Goal: Information Seeking & Learning: Find specific page/section

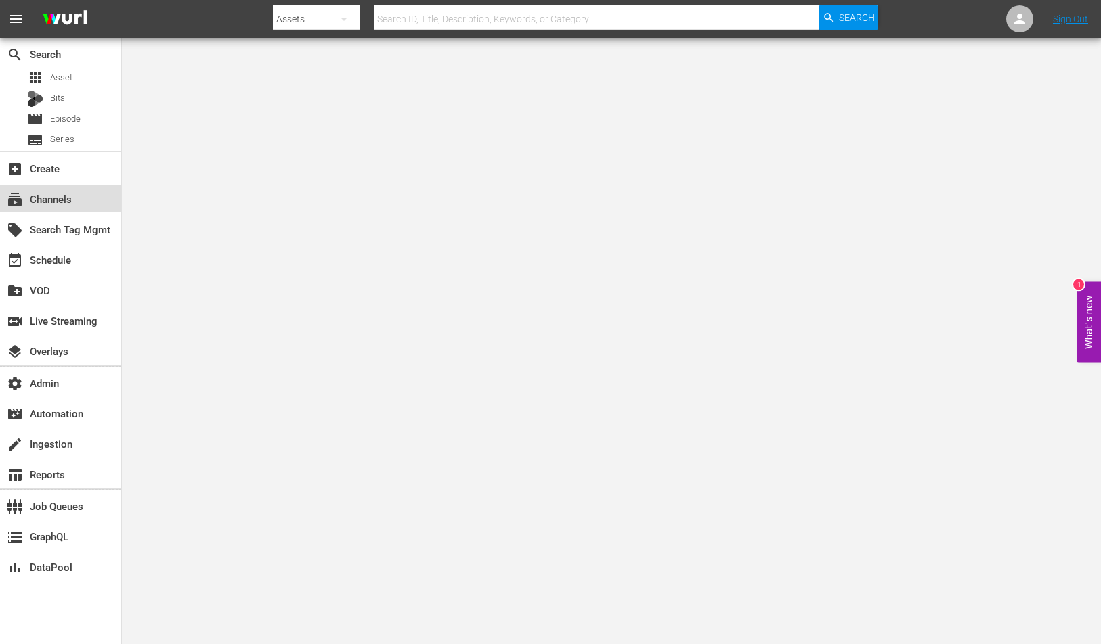
click at [89, 190] on div "subscriptions Channels" at bounding box center [60, 198] width 121 height 27
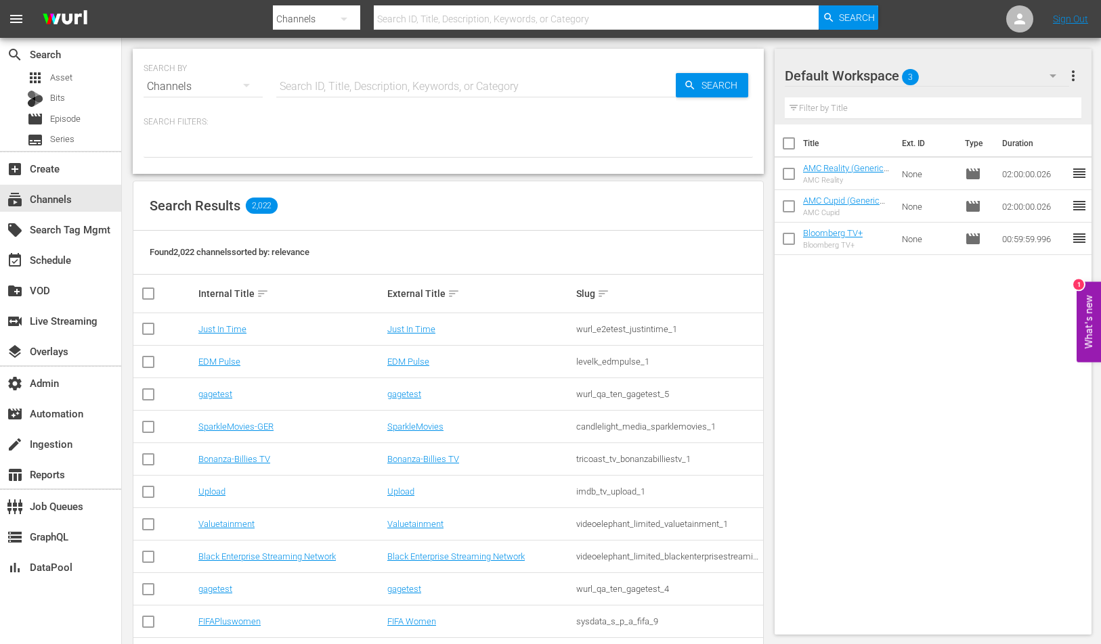
click at [412, 80] on input "text" at bounding box center [475, 86] width 399 height 32
type input "terra"
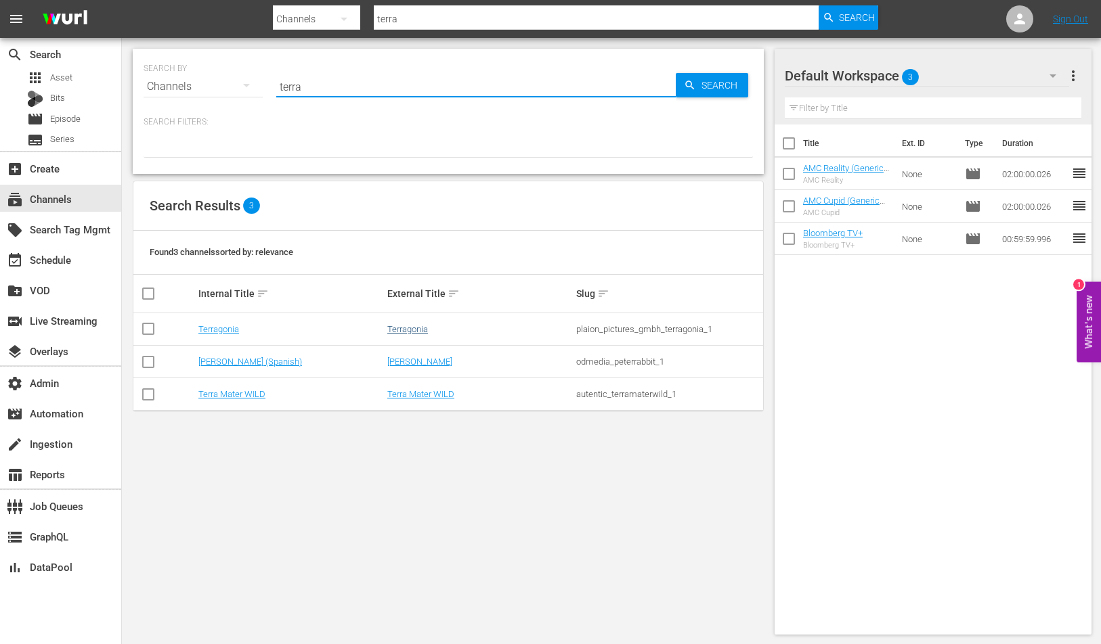
type input "terra"
click at [401, 331] on link "Terragonia" at bounding box center [407, 329] width 41 height 10
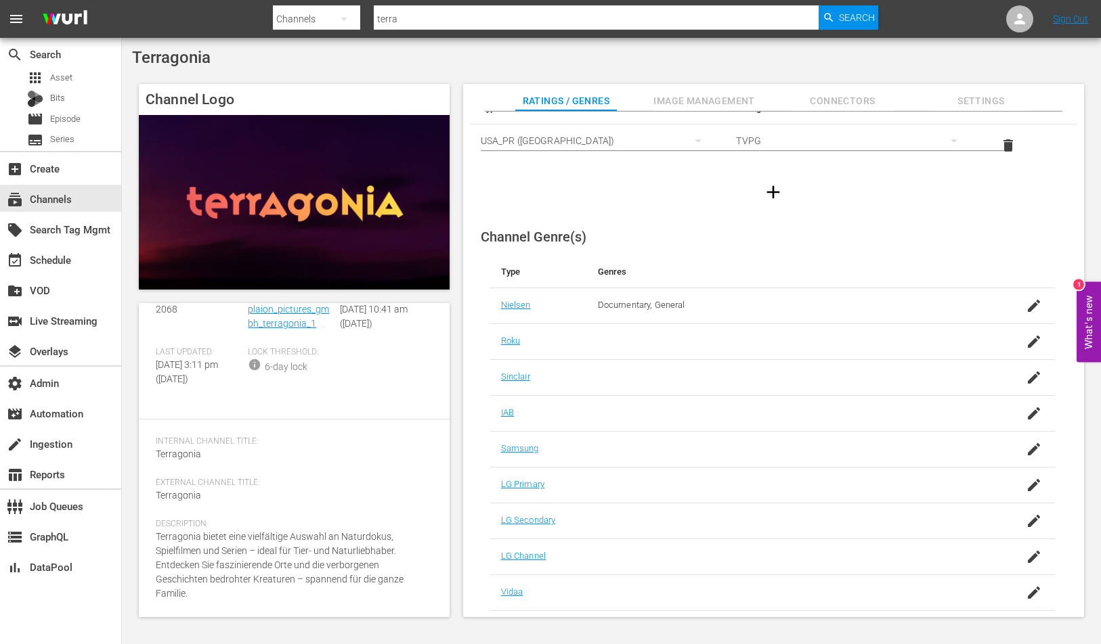
scroll to position [64, 0]
click at [708, 104] on span "Image Management" at bounding box center [704, 101] width 102 height 17
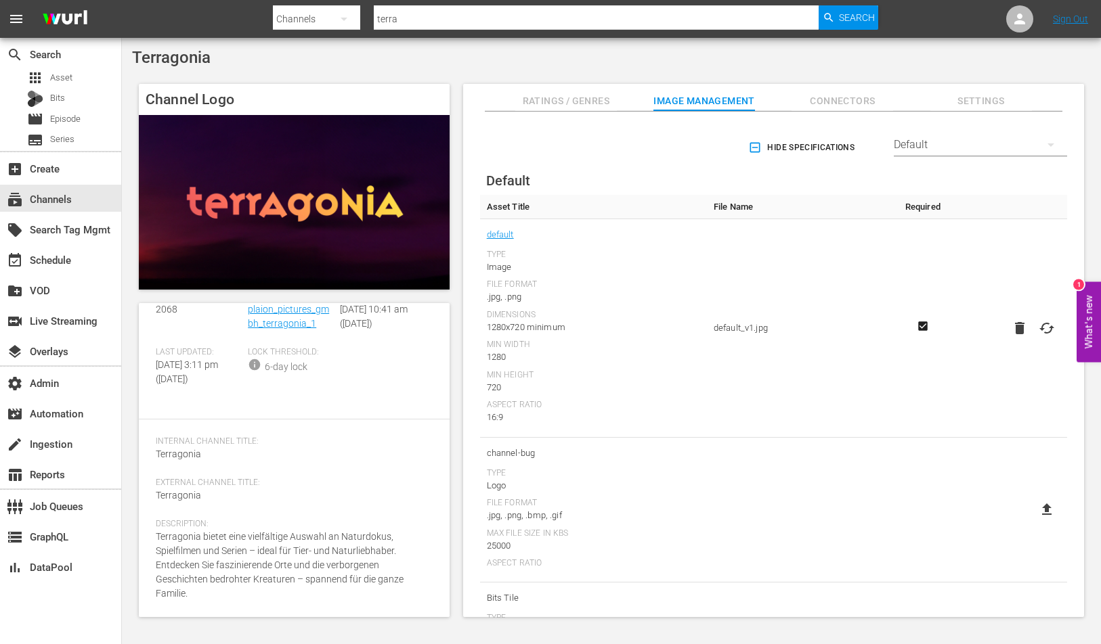
scroll to position [0, 0]
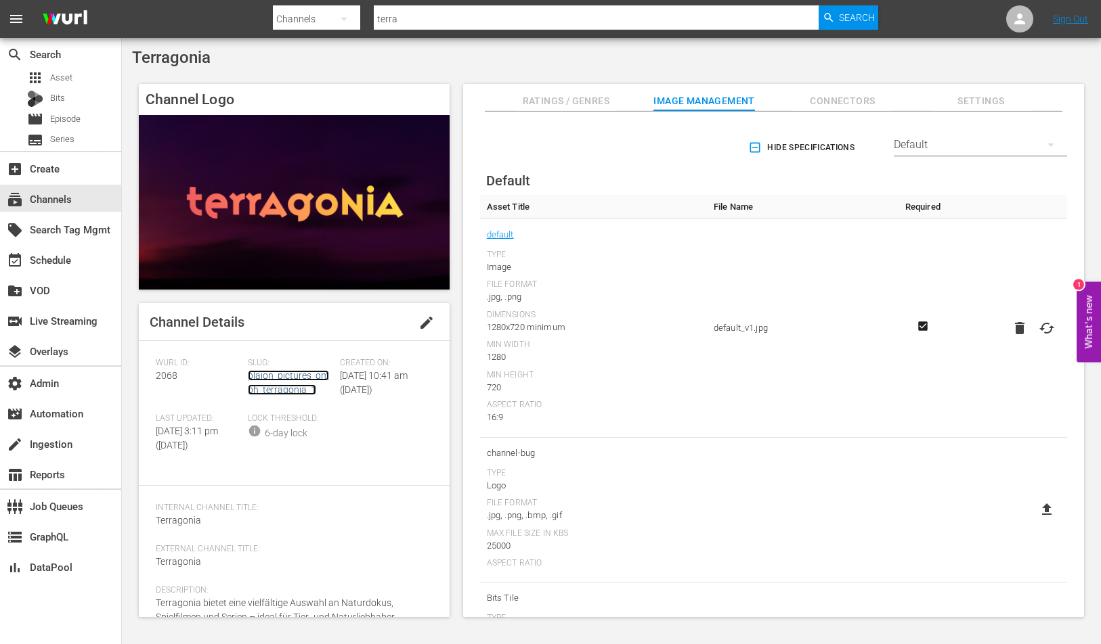
click at [261, 375] on link "plaion_pictures_gmbh_terragonia_1" at bounding box center [288, 382] width 81 height 25
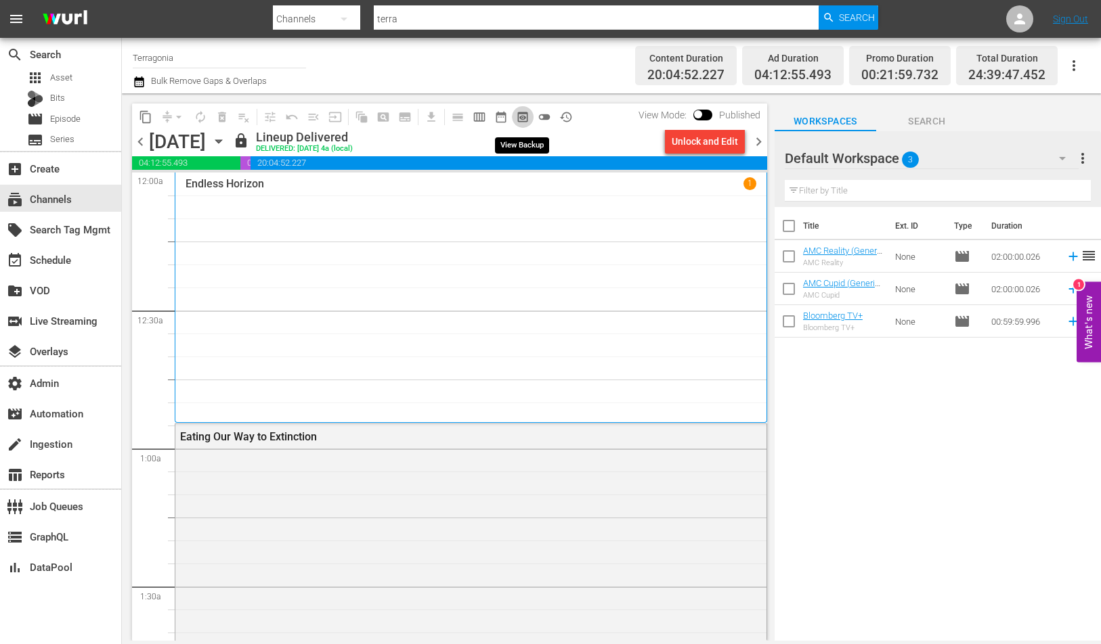
click at [516, 122] on span "preview_outlined" at bounding box center [523, 117] width 14 height 14
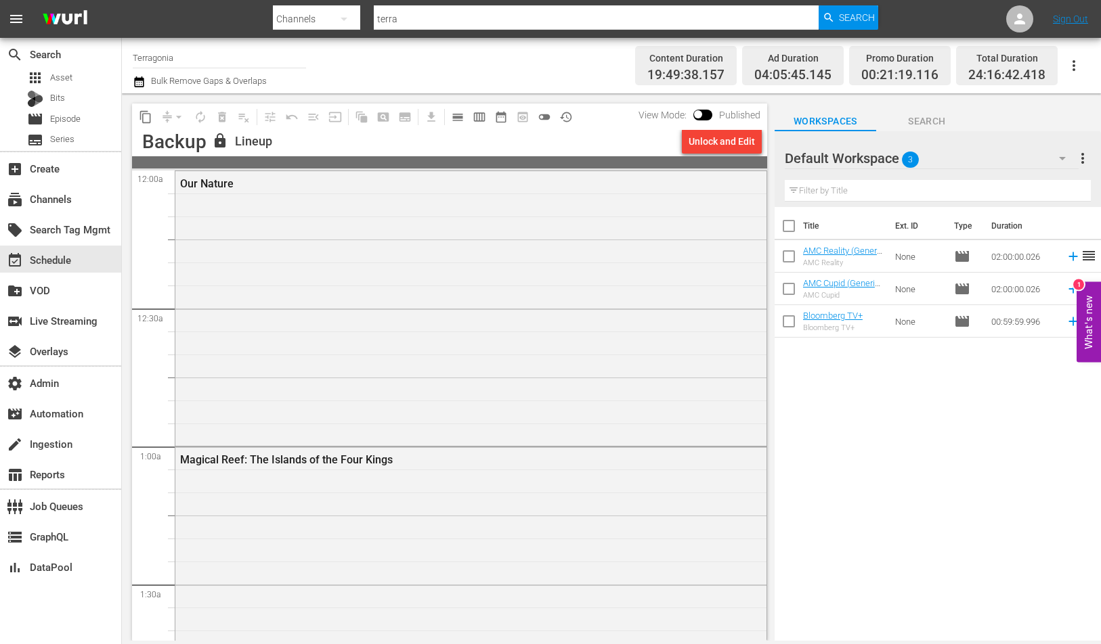
scroll to position [944, 0]
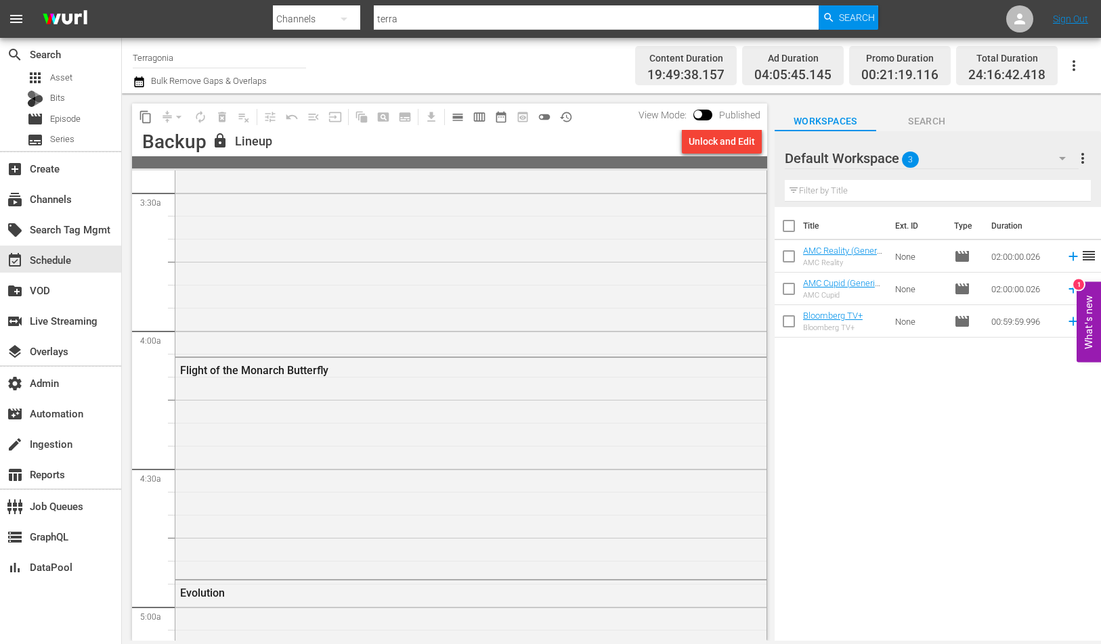
click at [404, 301] on div "Great Barrier Reef" at bounding box center [470, 207] width 591 height 293
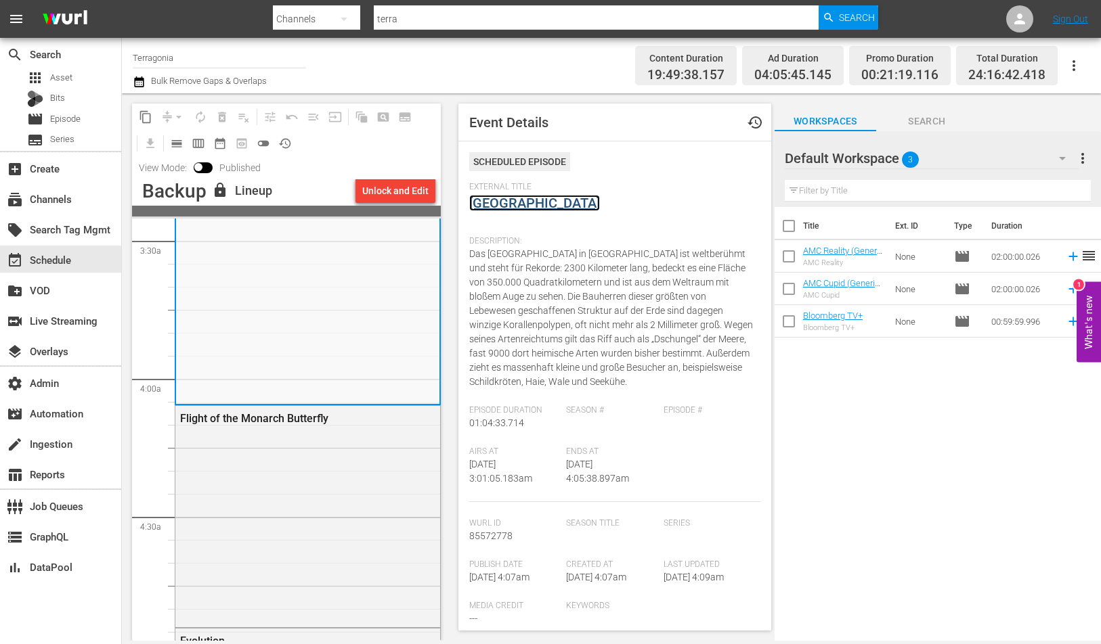
click at [517, 204] on link "Great Barrier Reef" at bounding box center [534, 203] width 131 height 16
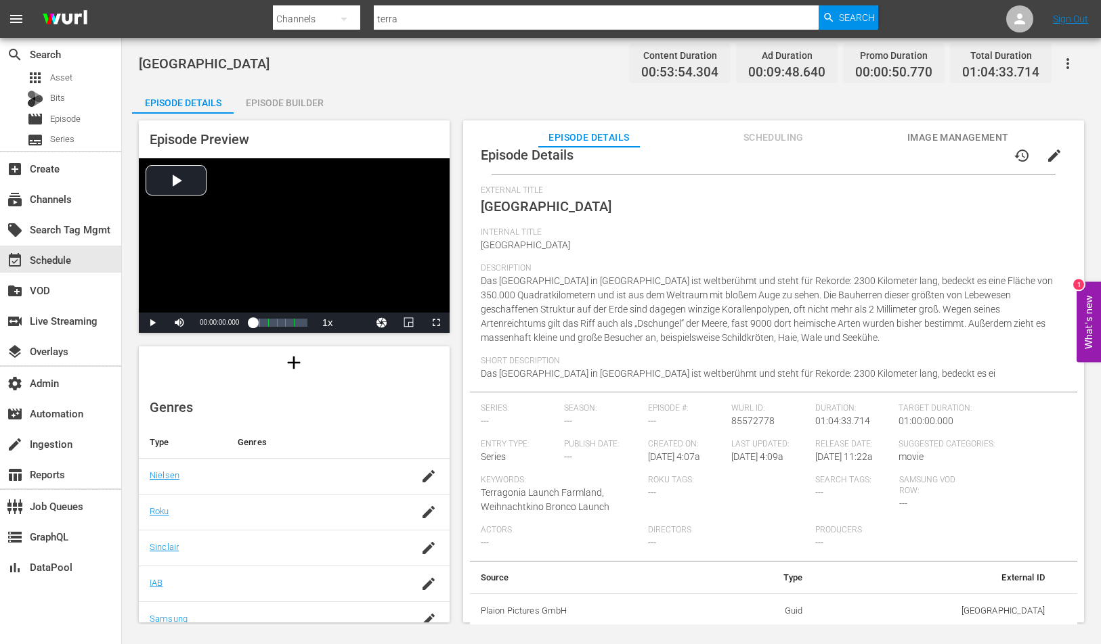
scroll to position [209, 0]
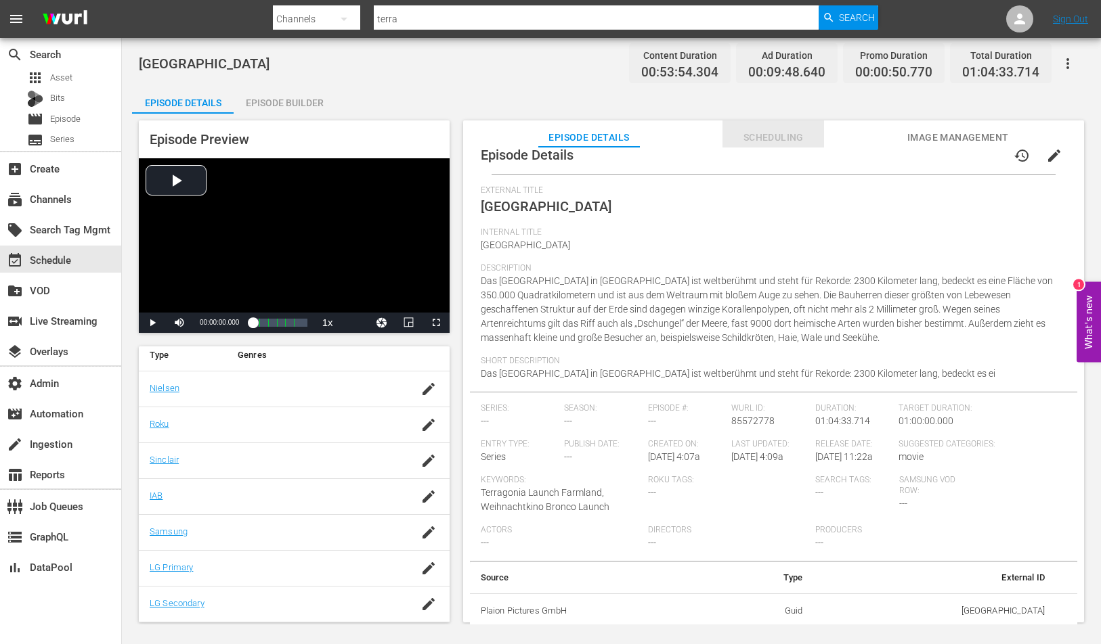
click at [801, 139] on span "Scheduling" at bounding box center [773, 137] width 102 height 17
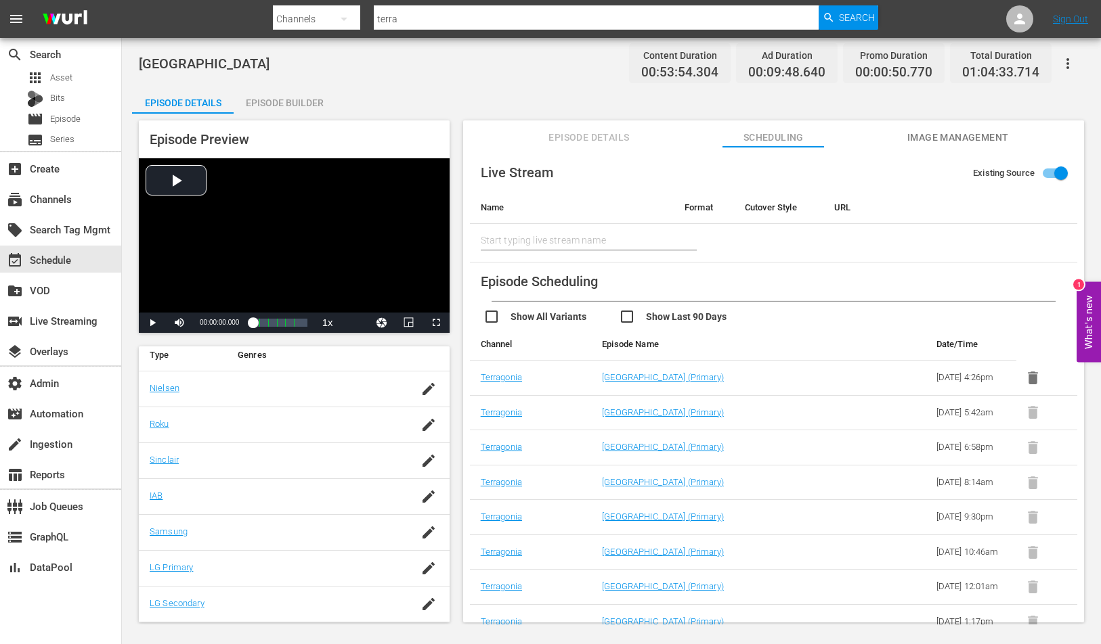
click at [929, 136] on span "Image Management" at bounding box center [958, 137] width 102 height 17
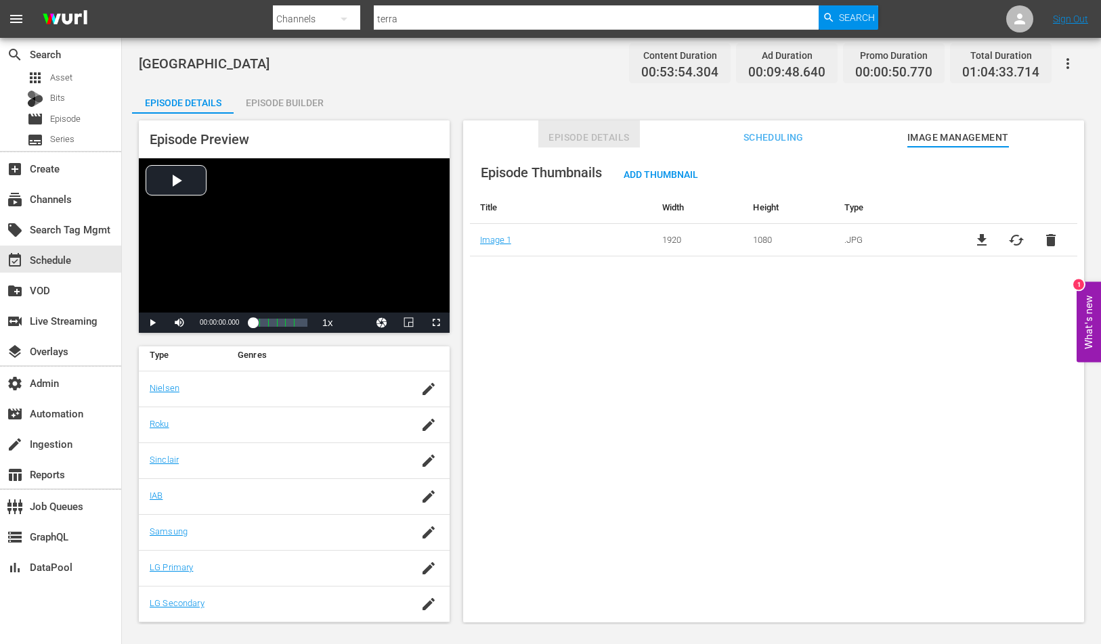
click at [608, 122] on button "Episode Details" at bounding box center [589, 133] width 102 height 27
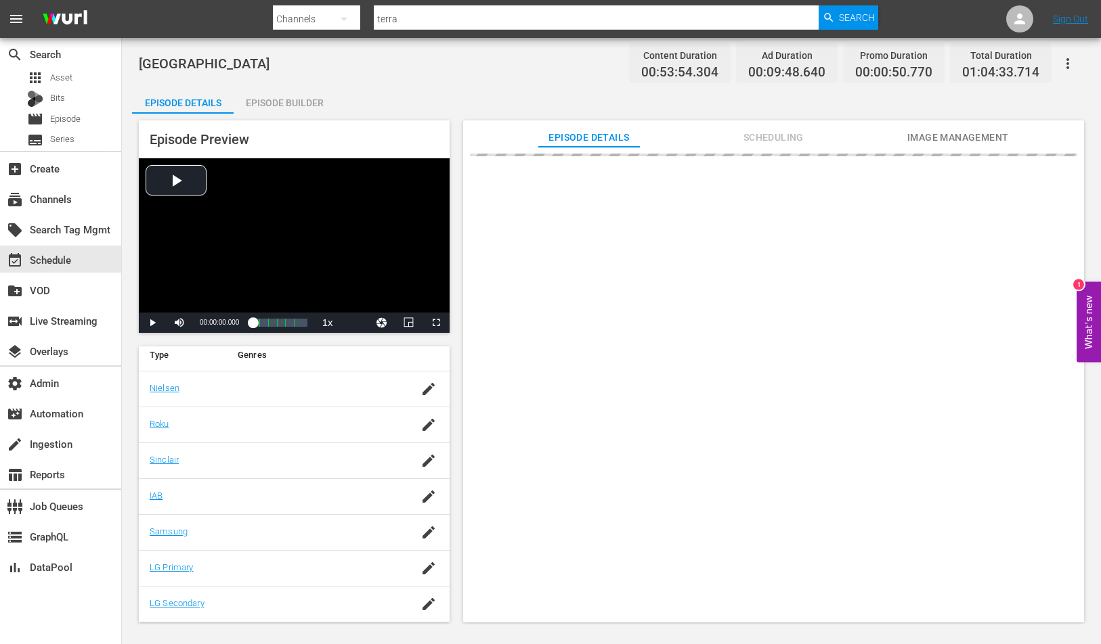
scroll to position [0, 0]
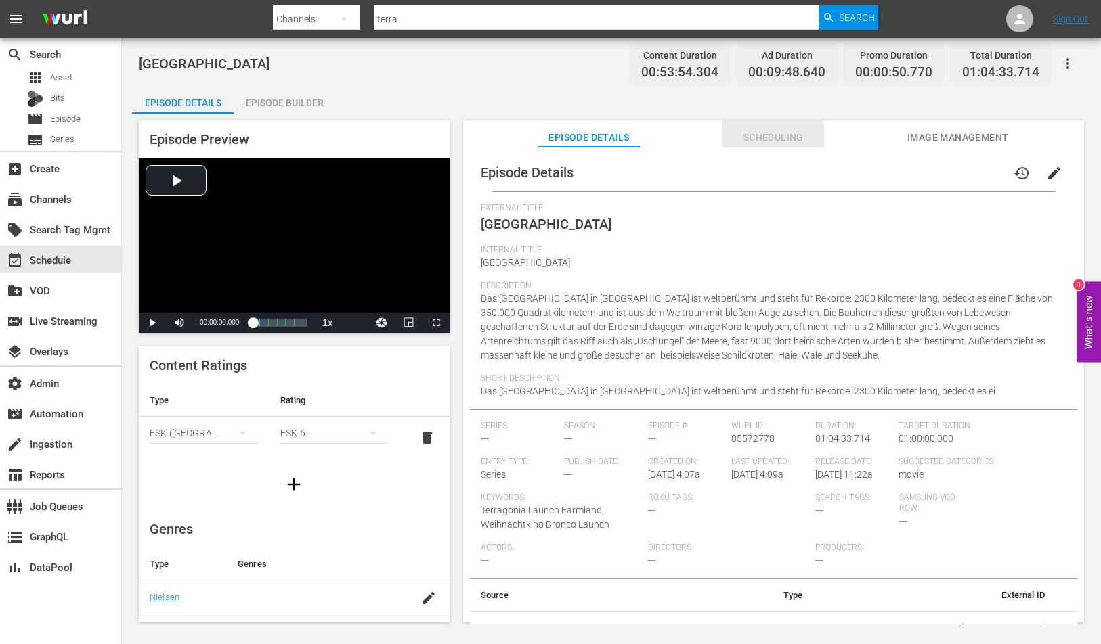
click at [751, 139] on span "Scheduling" at bounding box center [773, 137] width 102 height 17
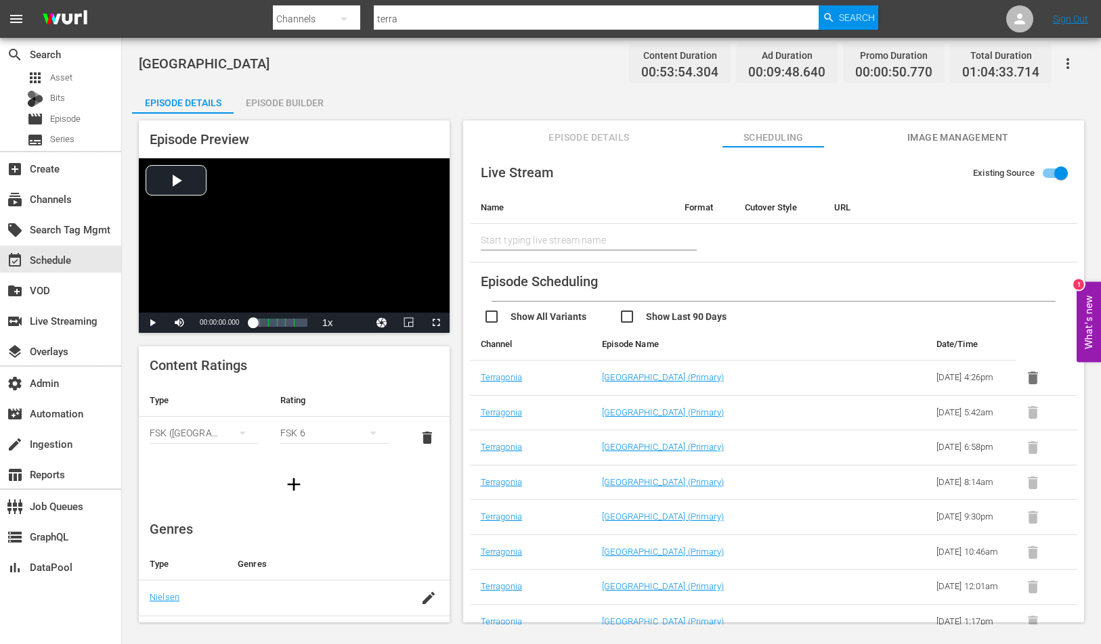
click at [561, 133] on span "Episode Details" at bounding box center [589, 137] width 102 height 17
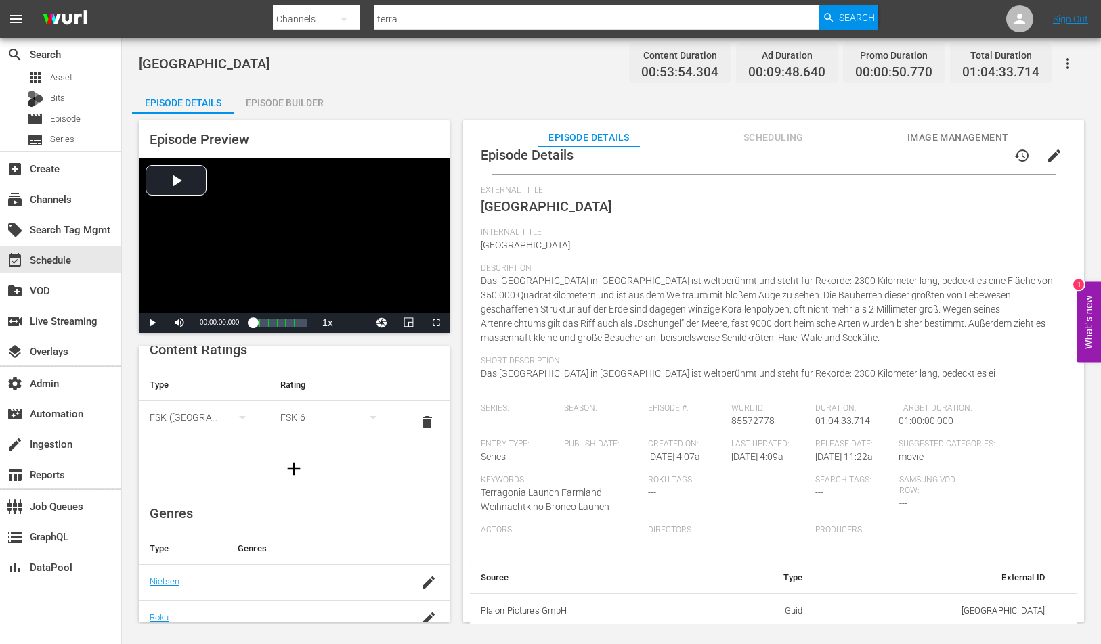
scroll to position [209, 0]
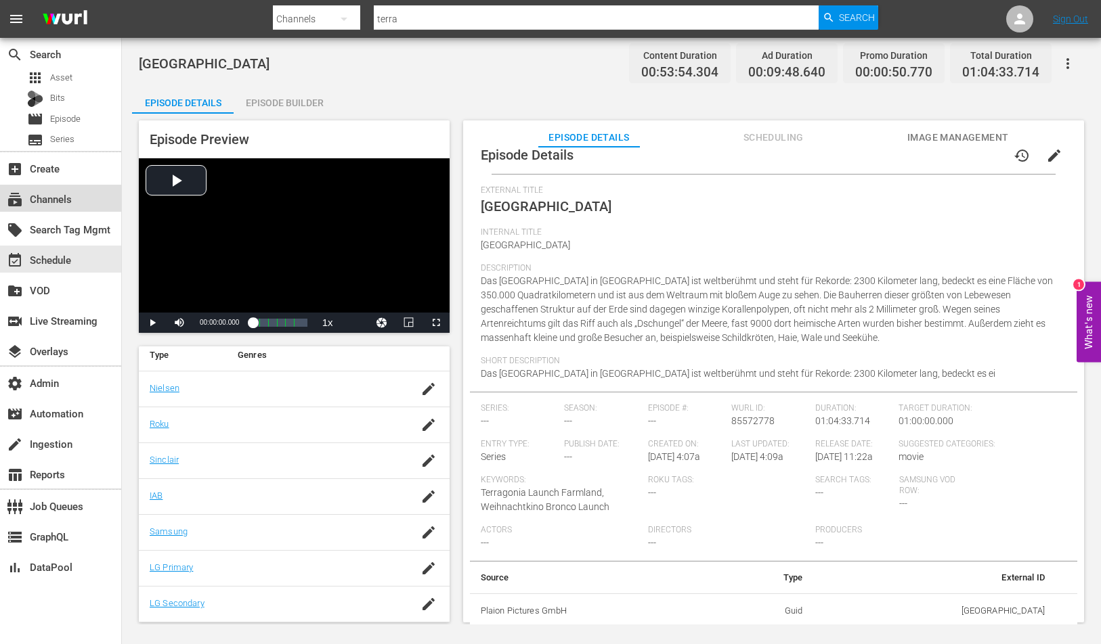
click at [84, 198] on div "subscriptions Channels" at bounding box center [60, 198] width 121 height 27
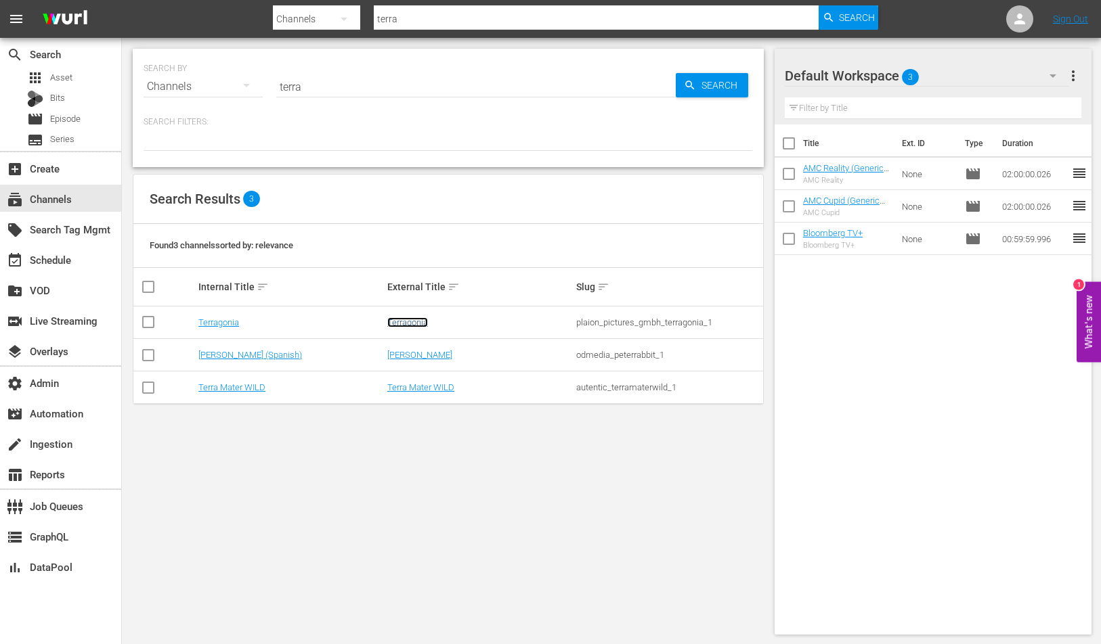
click at [399, 319] on link "Terragonia" at bounding box center [407, 322] width 41 height 10
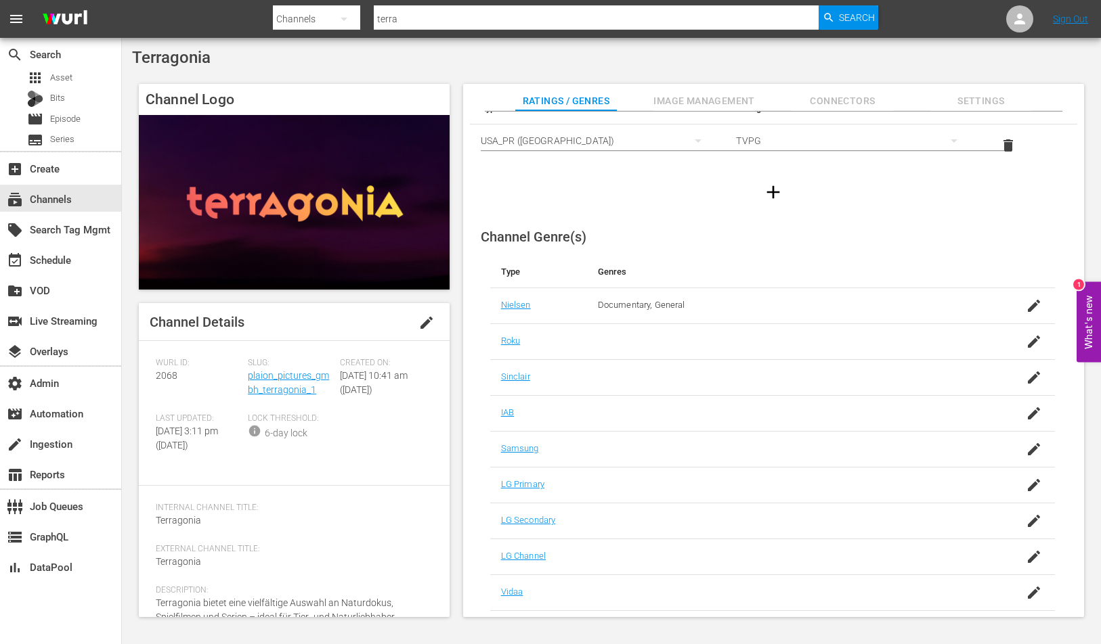
scroll to position [95, 0]
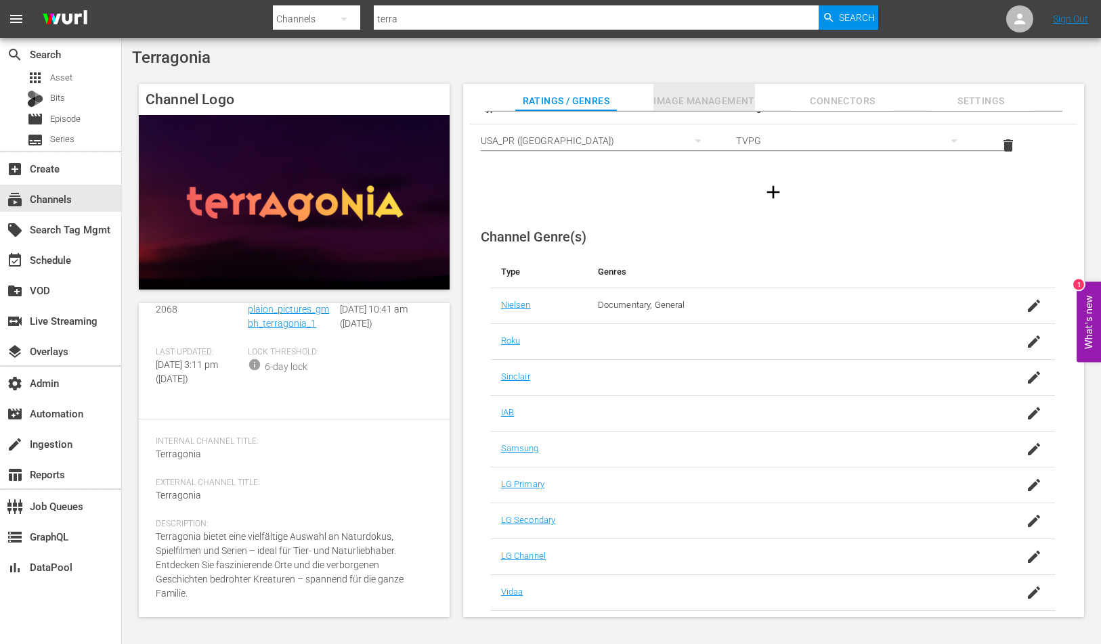
click at [698, 97] on span "Image Management" at bounding box center [704, 101] width 102 height 17
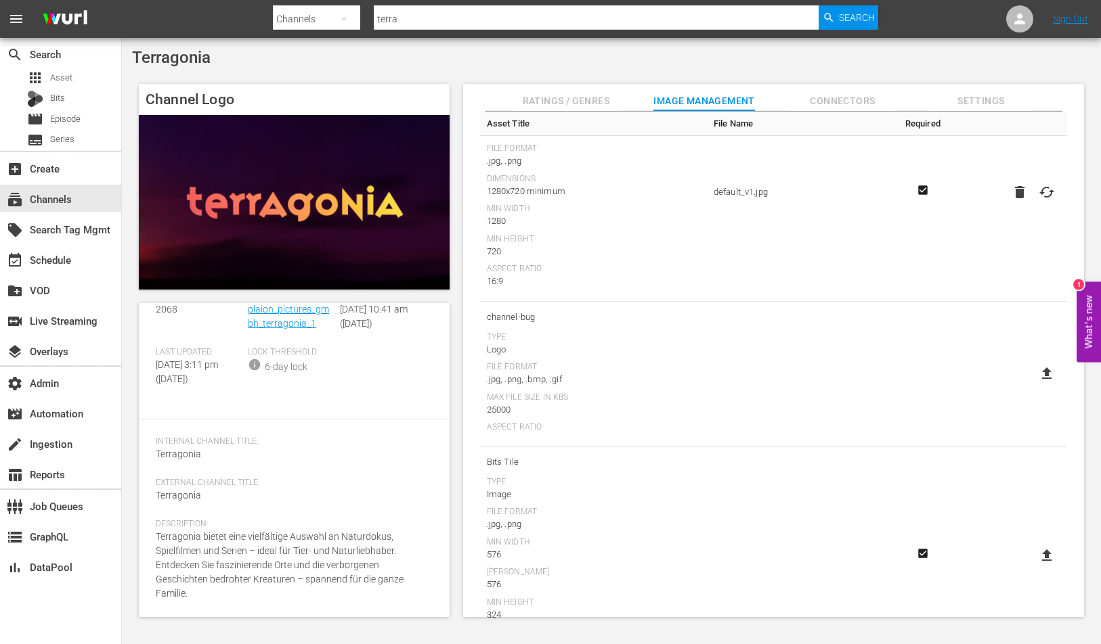
scroll to position [298, 0]
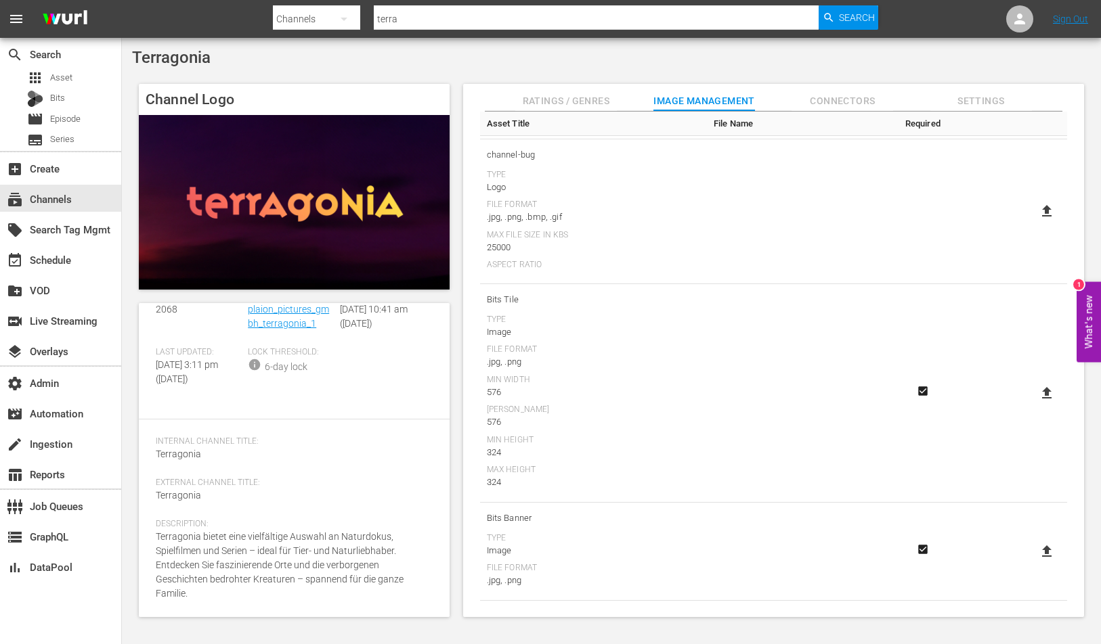
click at [488, 20] on input "terra" at bounding box center [596, 19] width 445 height 32
click at [62, 111] on div "movie Episode" at bounding box center [53, 119] width 53 height 19
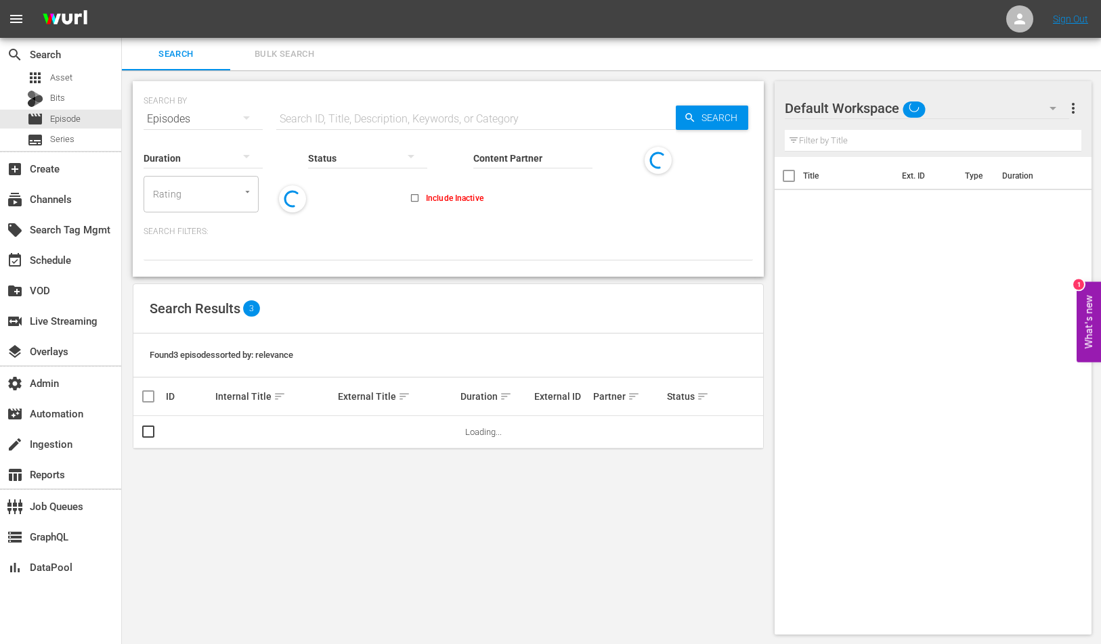
click at [315, 50] on span "Bulk Search" at bounding box center [284, 55] width 92 height 16
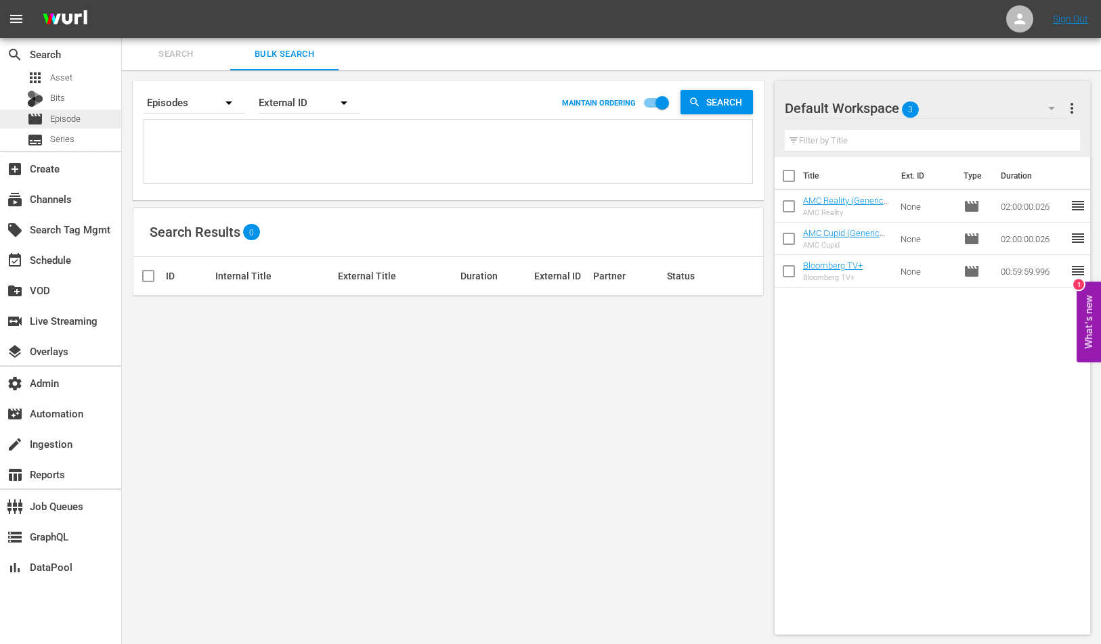
click at [104, 120] on div "movie Episode" at bounding box center [60, 119] width 121 height 19
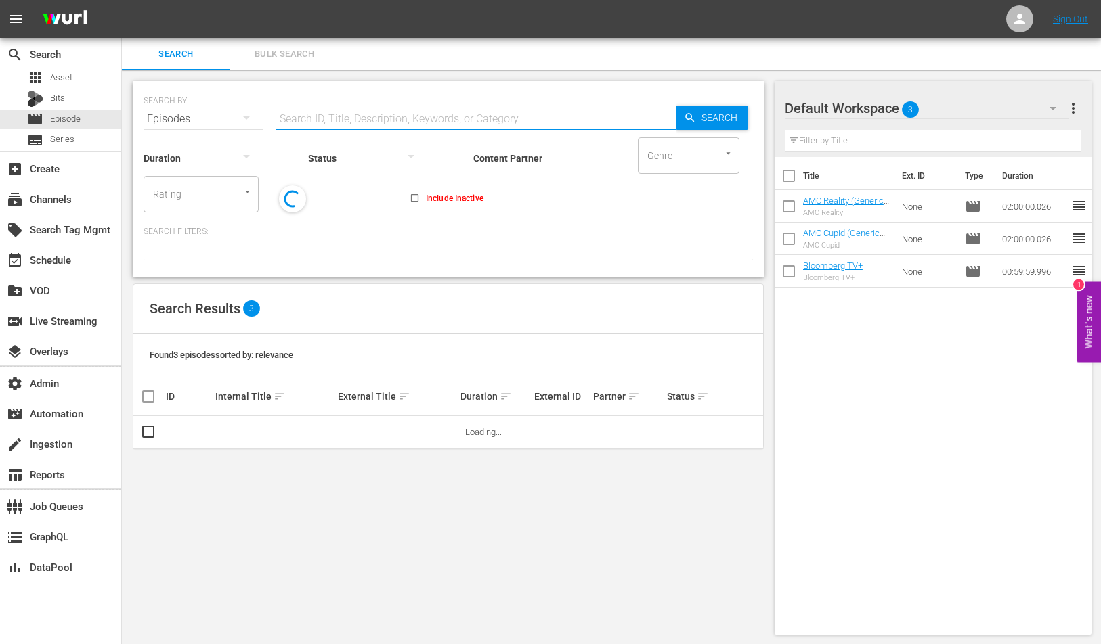
click at [297, 123] on input "text" at bounding box center [475, 119] width 399 height 32
paste input "Genetically Modified Food: Panacea or Poison?"
type input "Genetically Modified Food: Panacea or Poison"
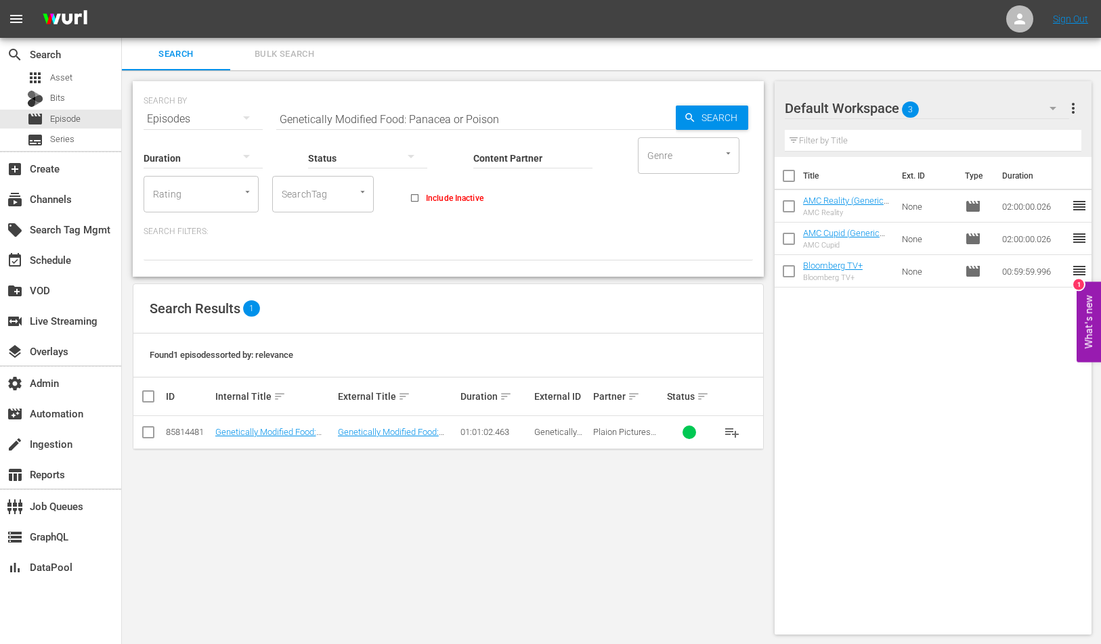
click at [329, 514] on div "SEARCH BY Search By Episodes Search ID, Title, Description, Keywords, or Catego…" at bounding box center [448, 357] width 652 height 575
click at [553, 432] on span "Genetically Modified Food: Panacea or Poison?" at bounding box center [558, 452] width 48 height 51
click at [511, 481] on div "SEARCH BY Search By Episodes Search ID, Title, Description, Keywords, or Catego…" at bounding box center [448, 357] width 652 height 575
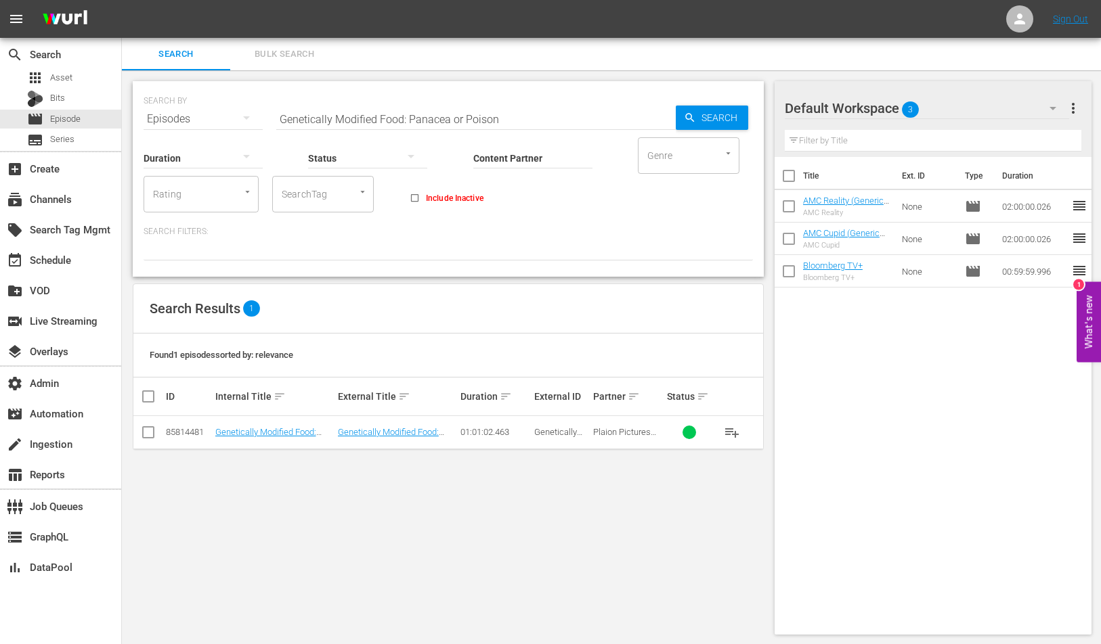
click at [508, 160] on input "Content Partner" at bounding box center [532, 159] width 119 height 49
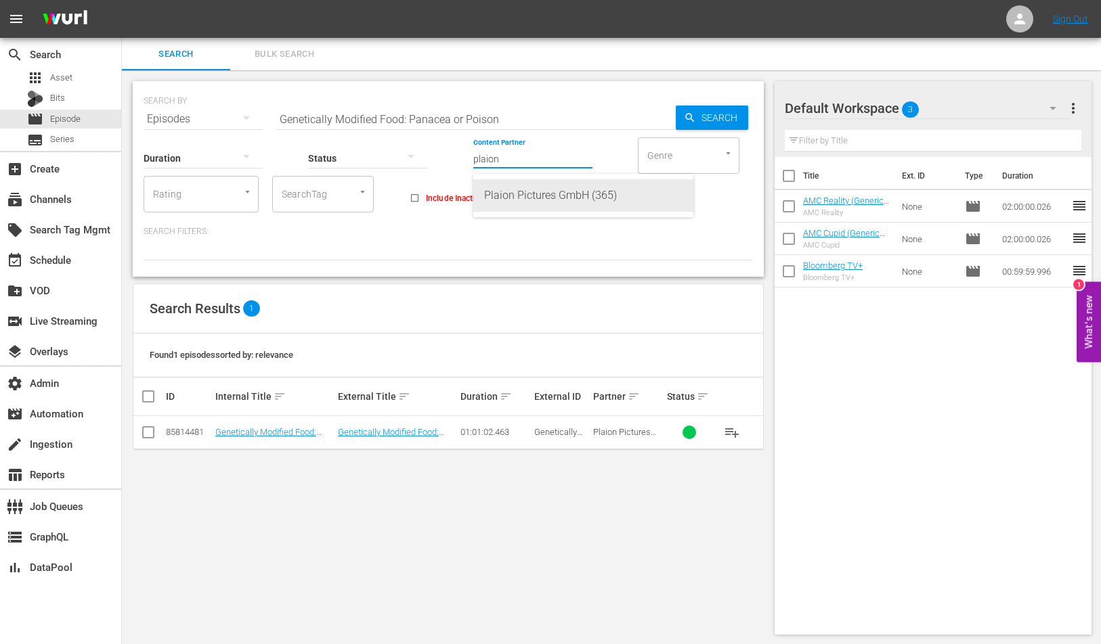
click at [512, 200] on div "Plaion Pictures GmbH (365)" at bounding box center [583, 195] width 198 height 32
type input "Plaion Pictures GmbH (365)"
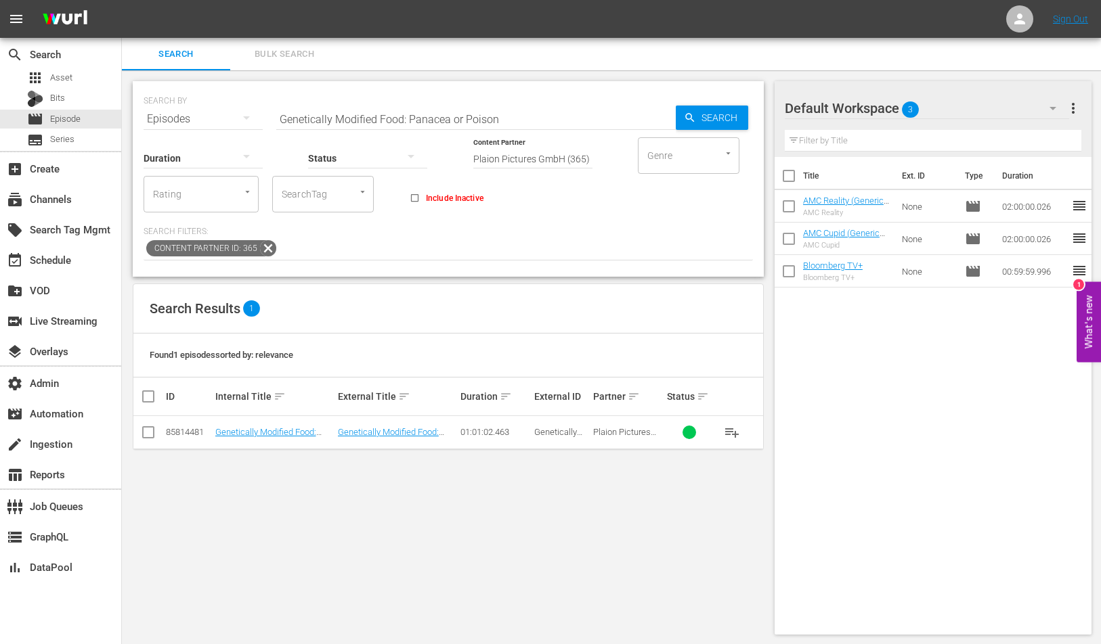
click at [586, 116] on input "Genetically Modified Food: Panacea or Poison" at bounding box center [475, 119] width 399 height 32
click at [725, 118] on span "Search" at bounding box center [722, 118] width 52 height 24
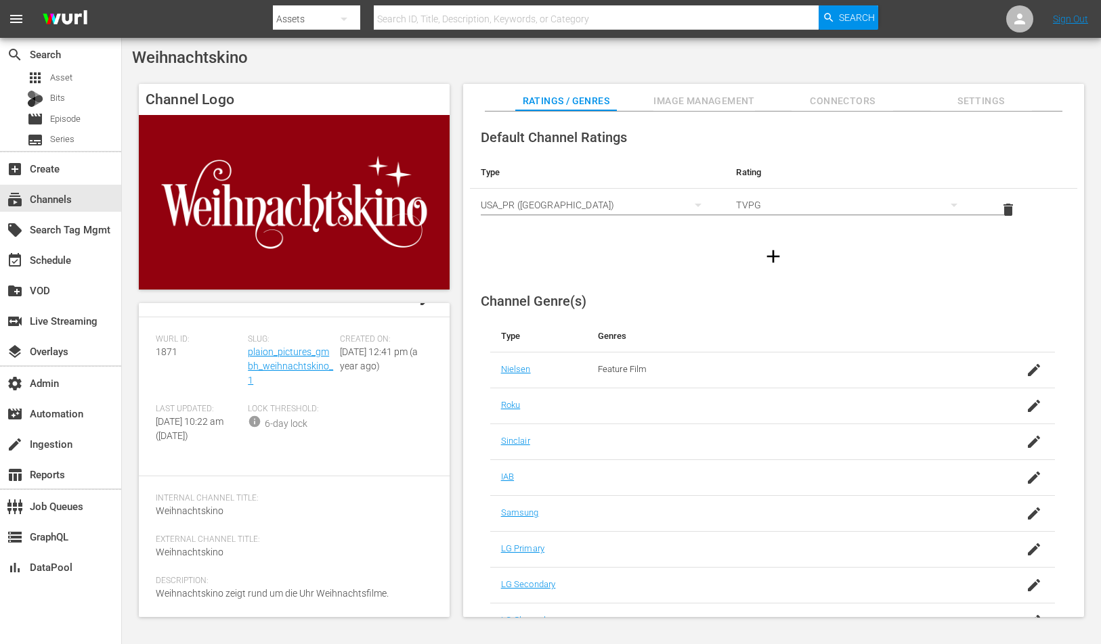
scroll to position [64, 0]
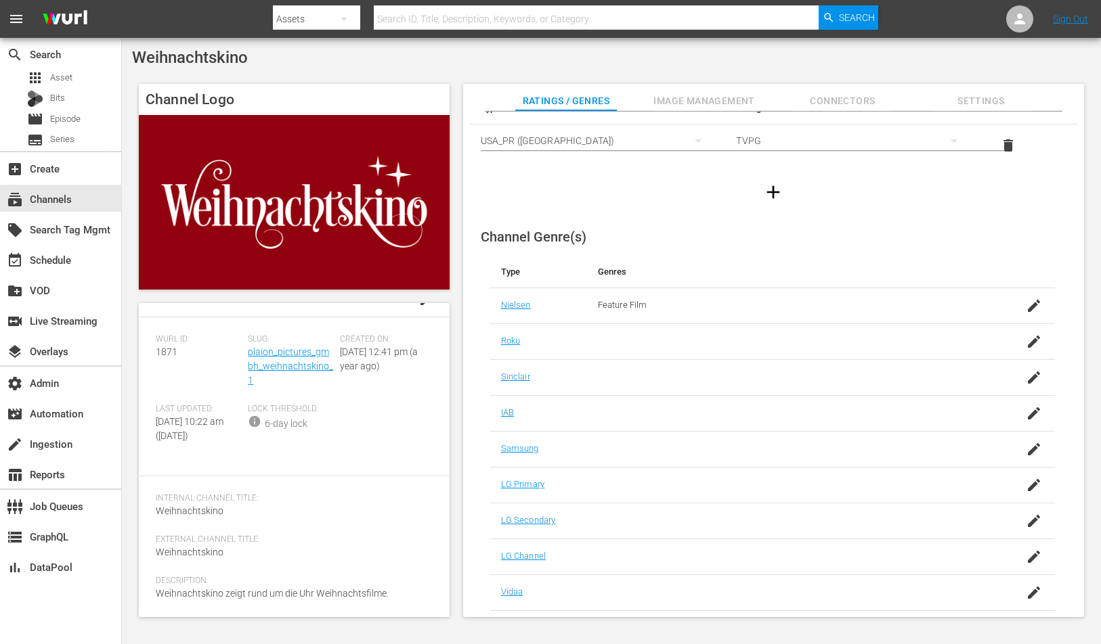
click at [682, 108] on span "Image Management" at bounding box center [704, 101] width 102 height 17
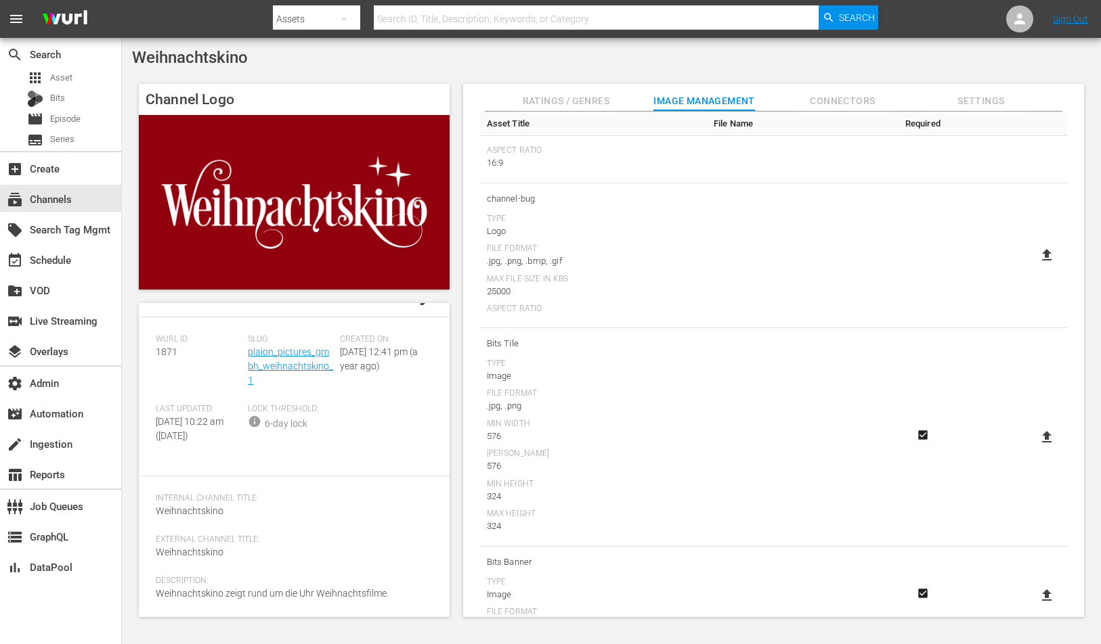
scroll to position [298, 0]
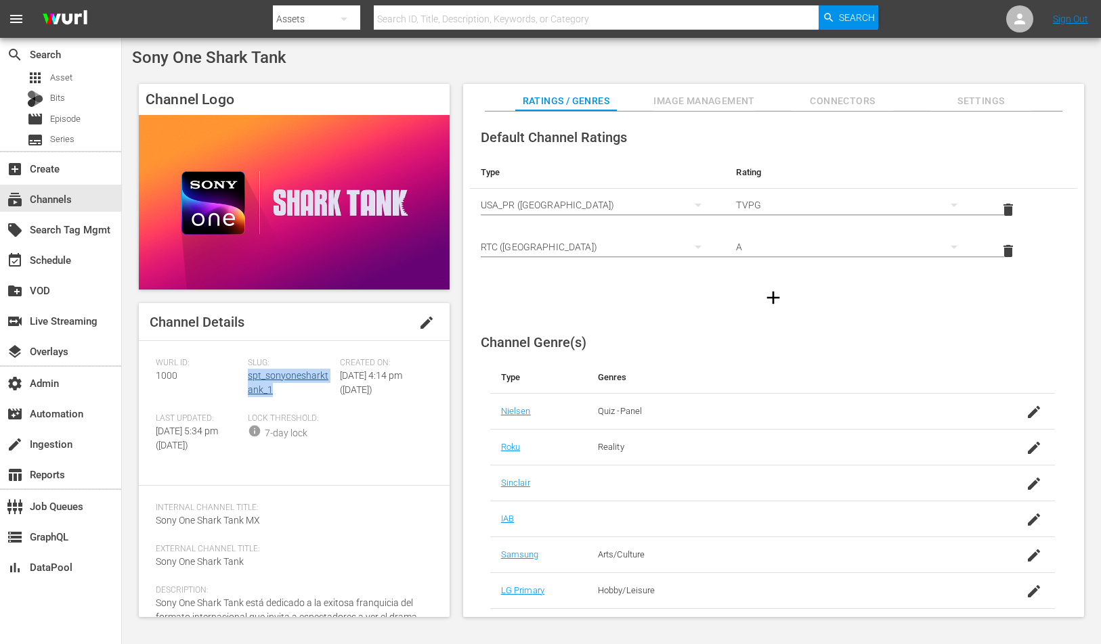
copy link "spt_sonyonesharktank_1"
drag, startPoint x: 291, startPoint y: 388, endPoint x: 246, endPoint y: 381, distance: 45.3
click at [248, 381] on div "Slug: spt_sonyonesharktank_1" at bounding box center [294, 385] width 92 height 55
